Goal: Task Accomplishment & Management: Manage account settings

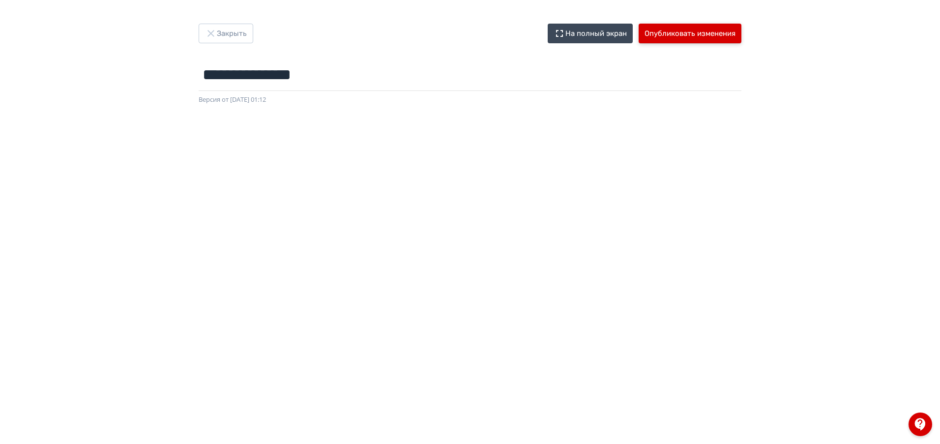
click at [650, 28] on button "Опубликовать изменения" at bounding box center [690, 34] width 103 height 20
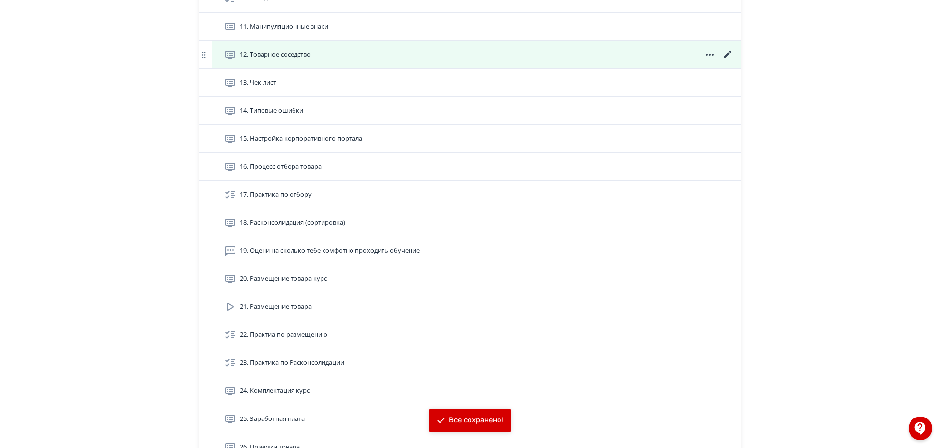
scroll to position [728, 0]
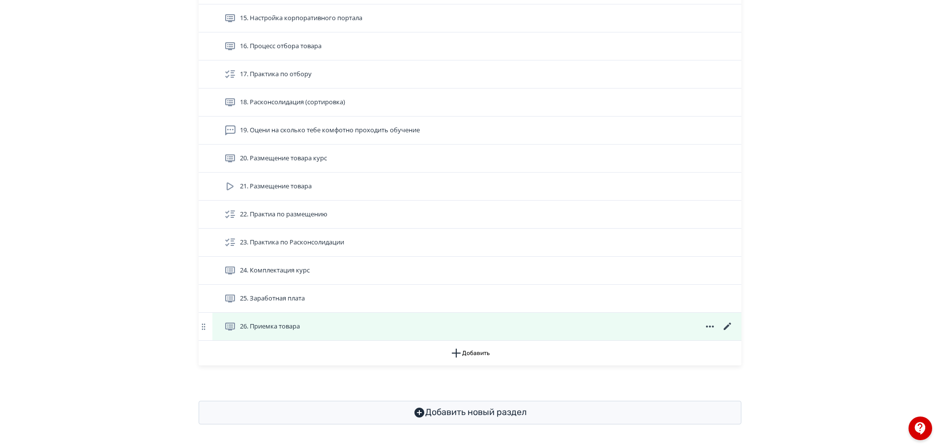
click at [321, 331] on div "26. Приемка товара" at bounding box center [478, 327] width 509 height 12
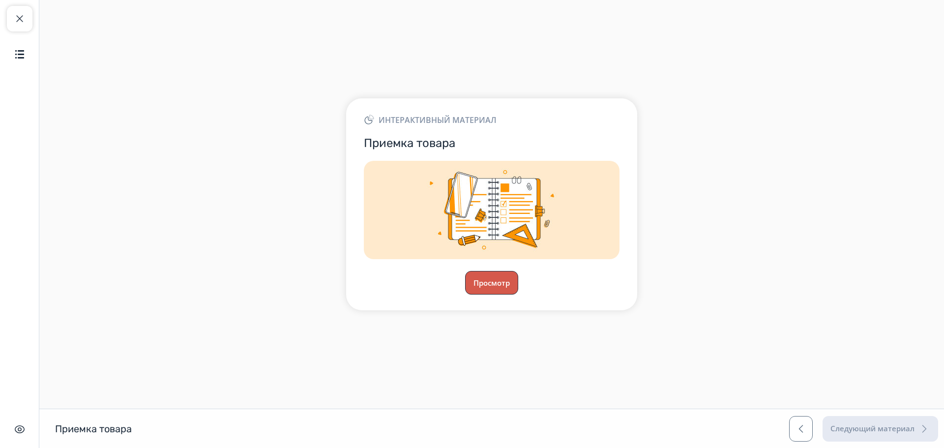
click at [483, 287] on button "Просмотр" at bounding box center [491, 283] width 53 height 24
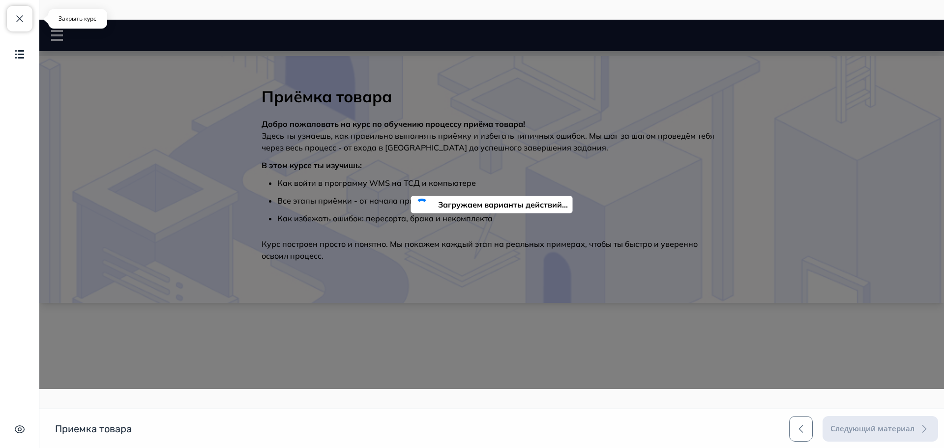
drag, startPoint x: 27, startPoint y: 19, endPoint x: 20, endPoint y: 24, distance: 8.9
click at [22, 22] on button "Закрыть курс" at bounding box center [20, 19] width 26 height 26
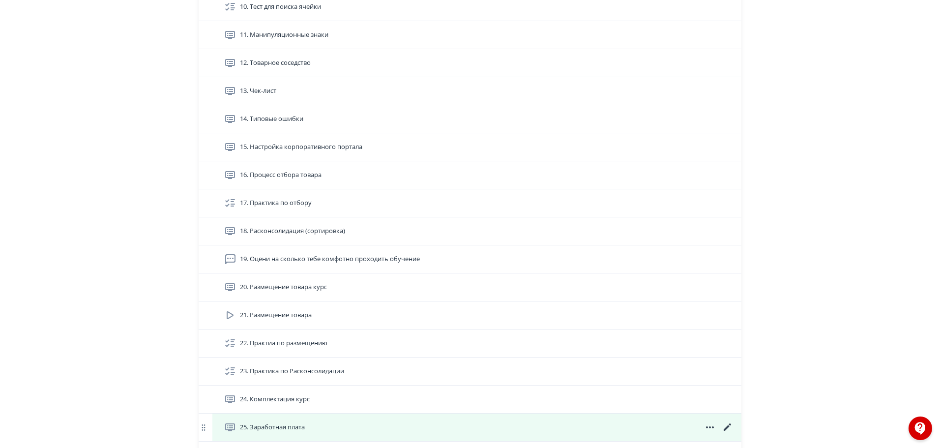
scroll to position [728, 0]
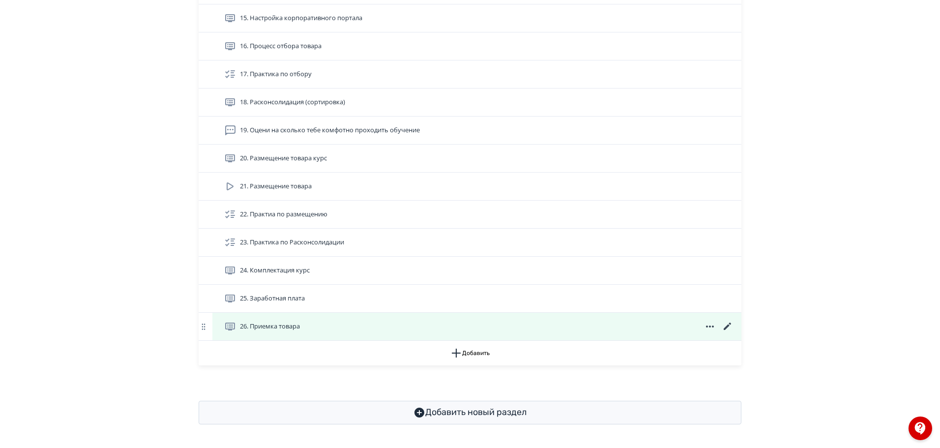
click at [725, 327] on icon at bounding box center [728, 327] width 12 height 12
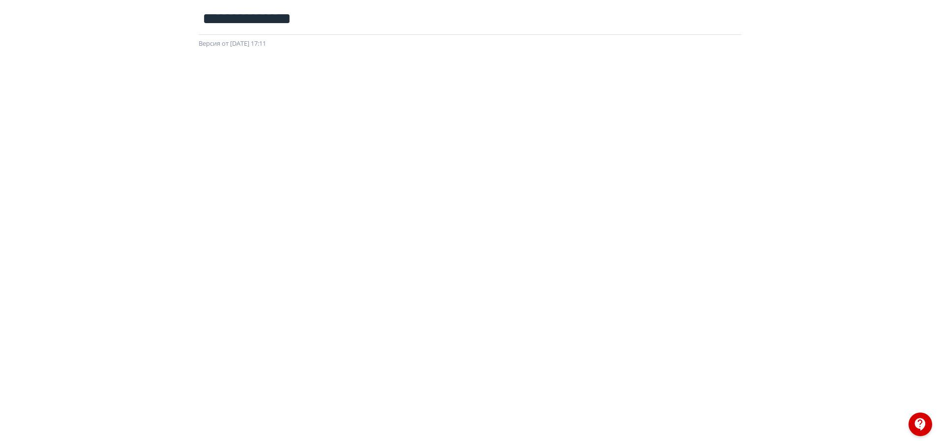
scroll to position [123, 0]
click at [919, 374] on div at bounding box center [470, 203] width 940 height 443
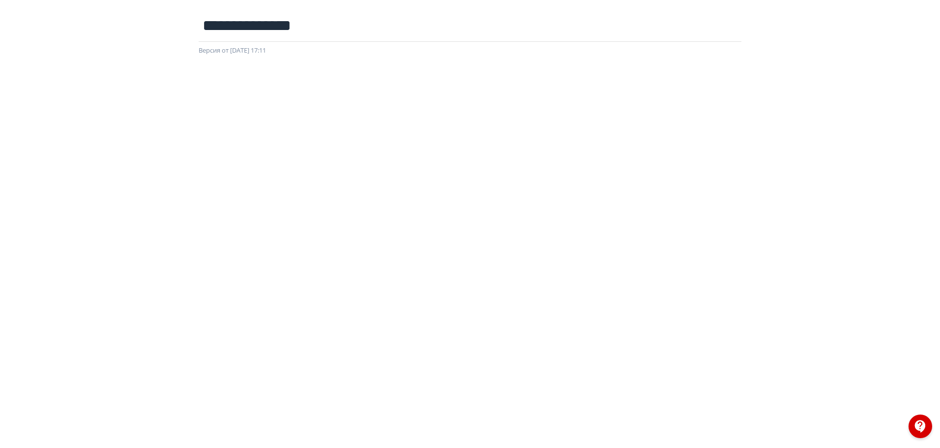
scroll to position [0, 0]
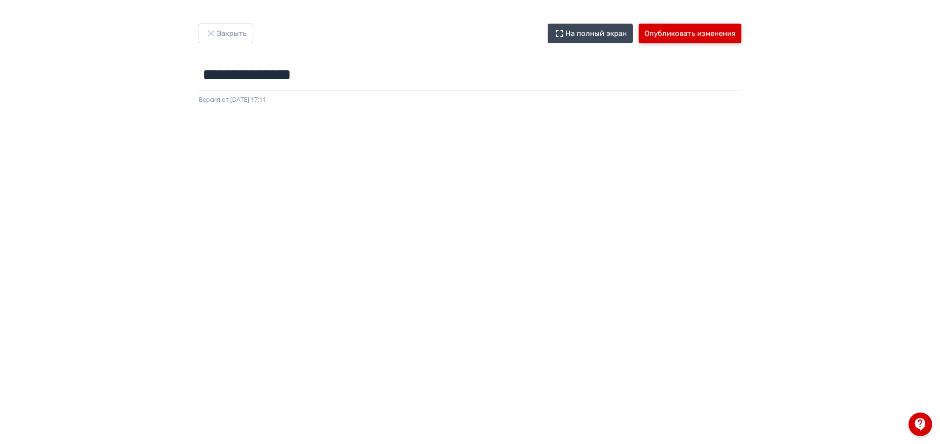
click at [704, 29] on button "Опубликовать изменения" at bounding box center [690, 34] width 103 height 20
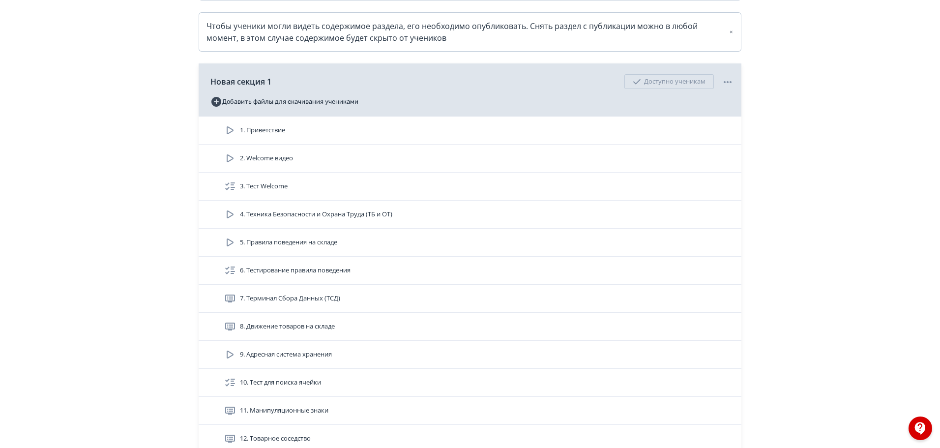
scroll to position [138, 0]
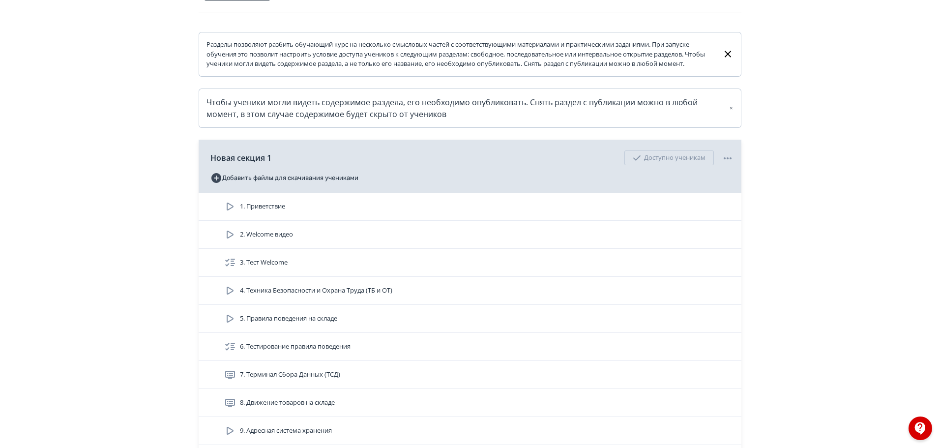
click at [853, 177] on div "**********" at bounding box center [470, 445] width 940 height 1167
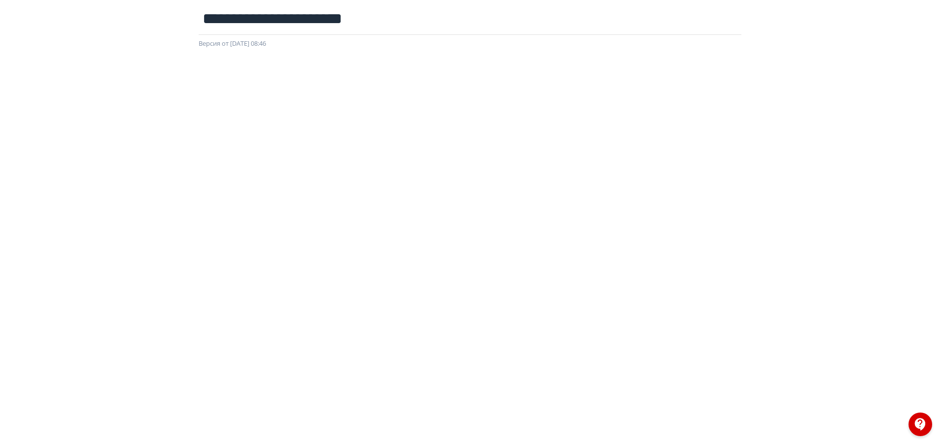
scroll to position [123, 0]
